Goal: Register for event/course

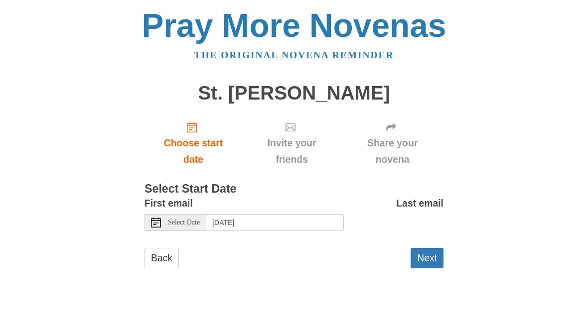
click at [184, 219] on span "Select Date" at bounding box center [184, 222] width 32 height 7
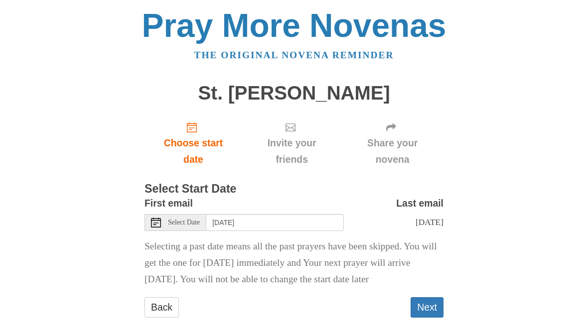
click at [193, 214] on div "Select Date" at bounding box center [175, 222] width 62 height 17
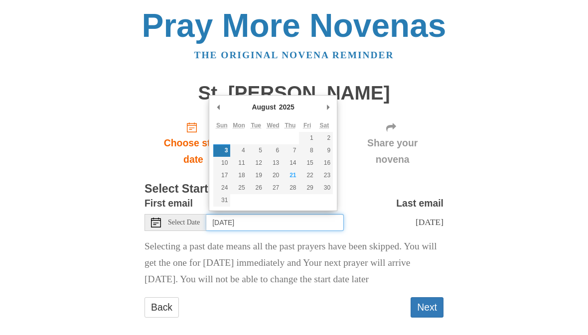
type input "Sunday, August 24th"
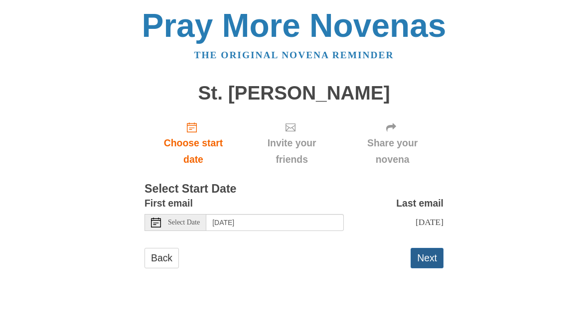
click at [437, 249] on button "Next" at bounding box center [426, 258] width 33 height 20
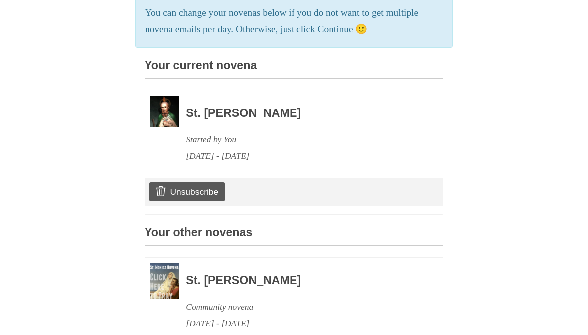
scroll to position [227, 0]
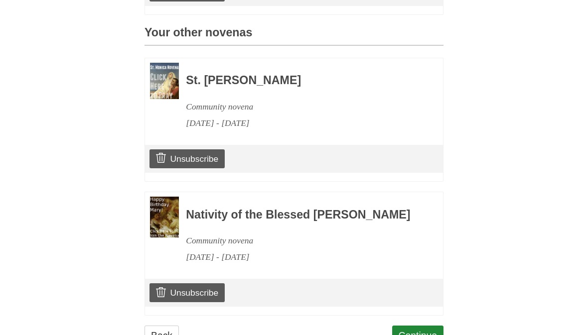
scroll to position [461, 0]
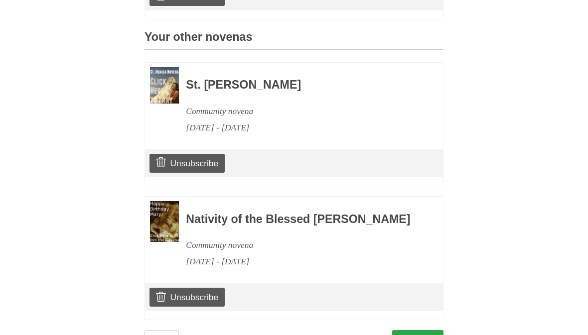
click at [418, 335] on link "Continue" at bounding box center [418, 340] width 52 height 20
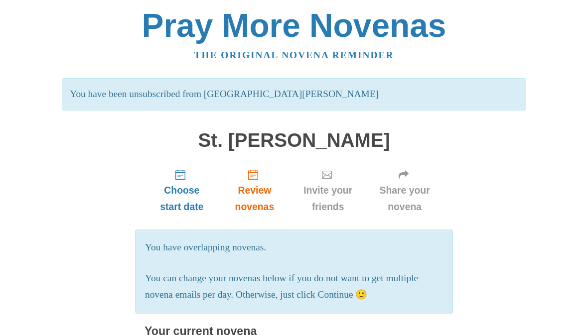
scroll to position [507, 0]
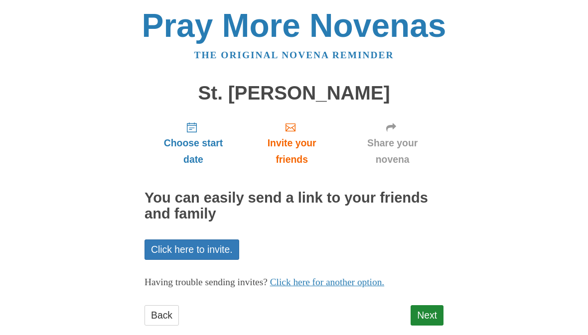
scroll to position [15, 0]
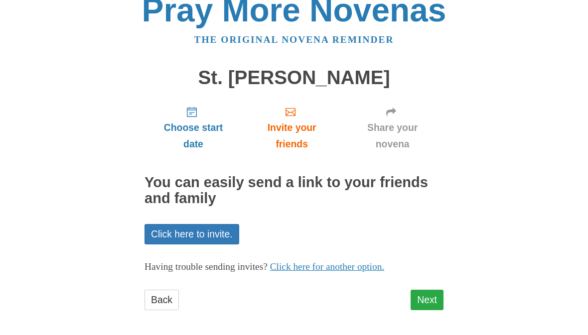
click at [434, 291] on link "Next" at bounding box center [426, 300] width 33 height 20
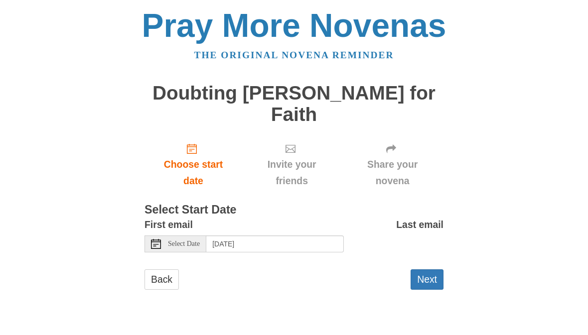
click at [192, 241] on span "Select Date" at bounding box center [184, 244] width 32 height 7
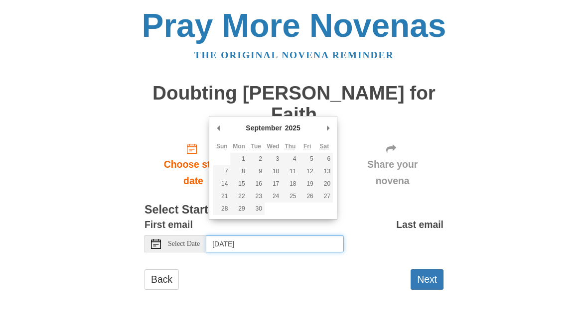
type input "Sunday, September 7th"
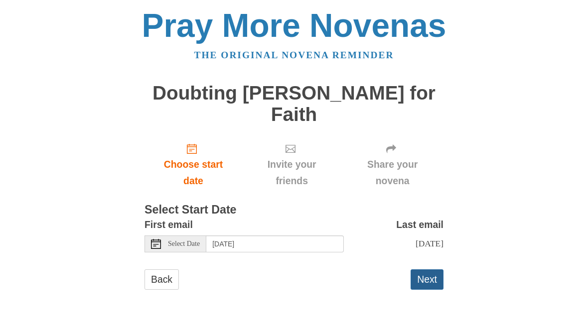
click at [434, 275] on button "Next" at bounding box center [426, 279] width 33 height 20
